Goal: Task Accomplishment & Management: Manage account settings

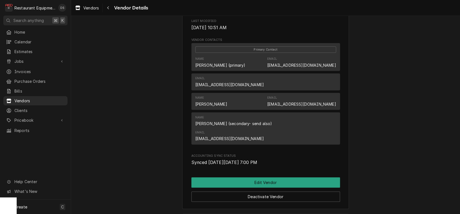
scroll to position [119, 0]
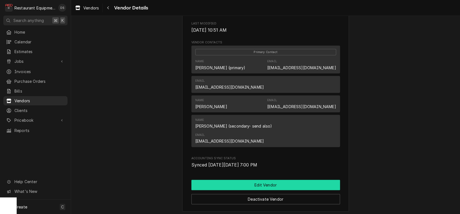
click at [253, 180] on button "Edit Vendor" at bounding box center [265, 185] width 149 height 10
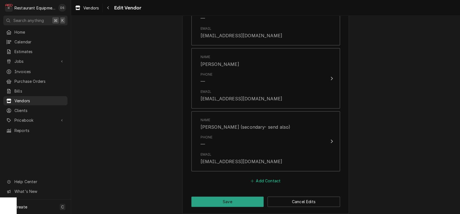
scroll to position [454, 0]
drag, startPoint x: 259, startPoint y: 173, endPoint x: 257, endPoint y: 168, distance: 5.2
click at [259, 177] on button "Add Contact" at bounding box center [265, 181] width 32 height 8
type textarea "x"
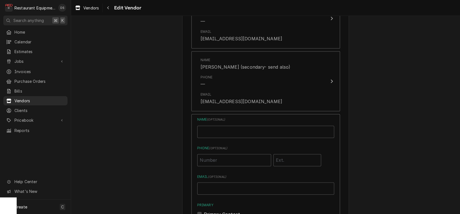
scroll to position [520, 0]
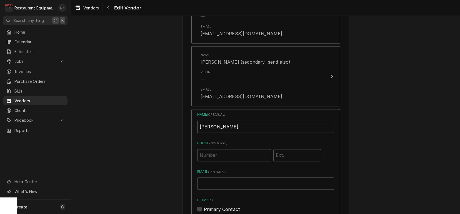
type input "[PERSON_NAME]"
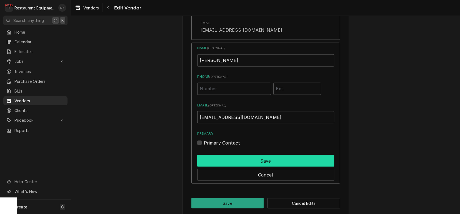
type input "[EMAIL_ADDRESS][DOMAIN_NAME]"
click at [226, 155] on button "Save" at bounding box center [265, 161] width 137 height 12
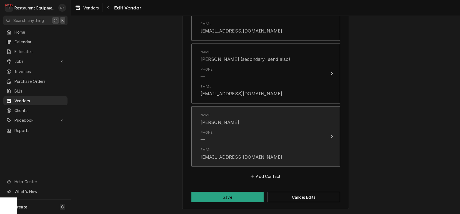
scroll to position [516, 0]
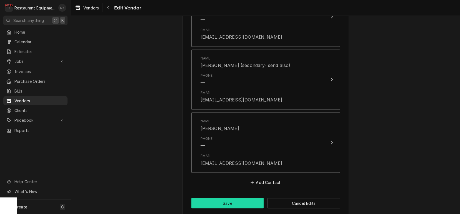
click at [220, 201] on button "Save" at bounding box center [227, 203] width 72 height 10
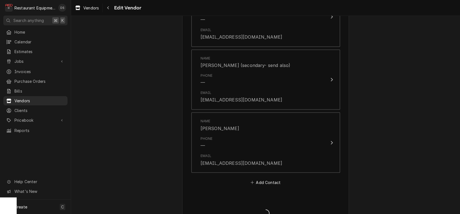
type textarea "x"
